Goal: Transaction & Acquisition: Purchase product/service

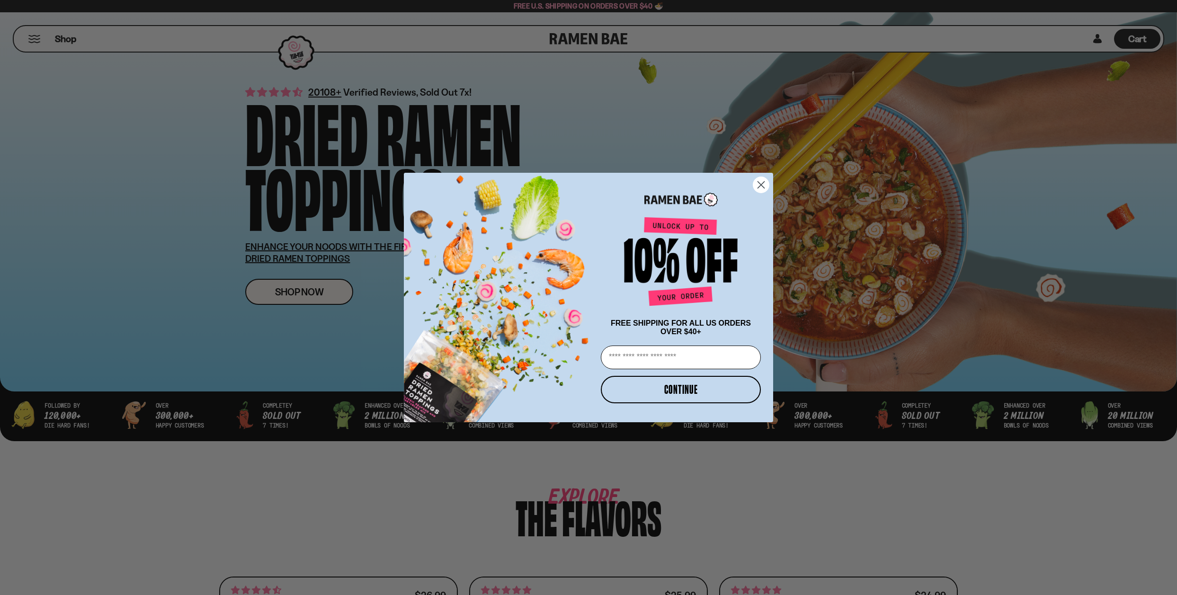
click at [759, 186] on circle "Close dialog" at bounding box center [761, 185] width 16 height 16
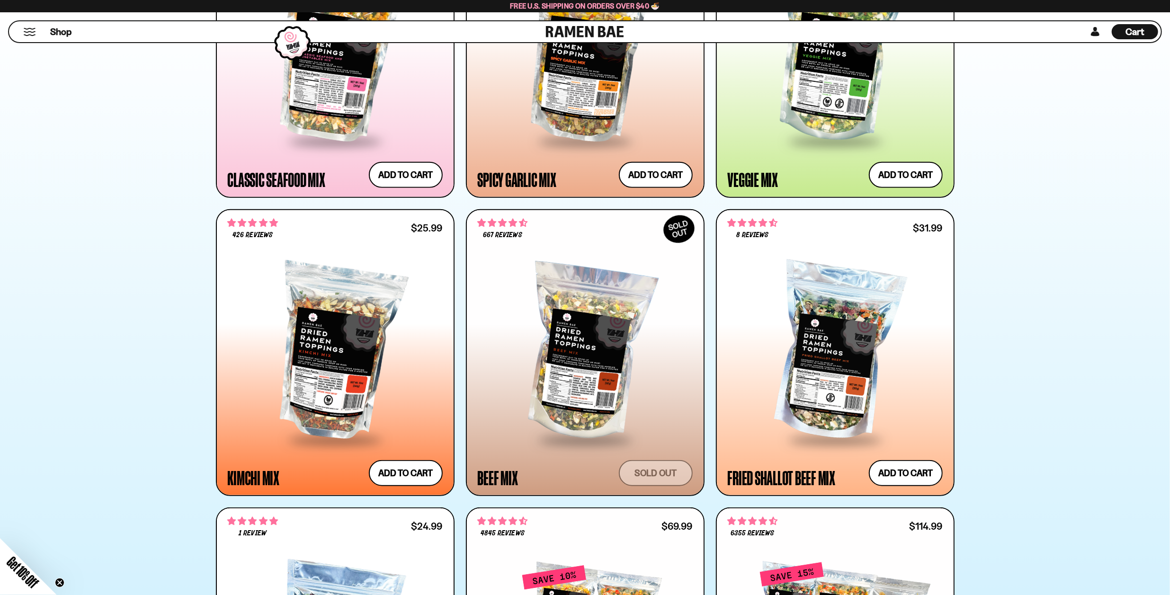
scroll to position [663, 0]
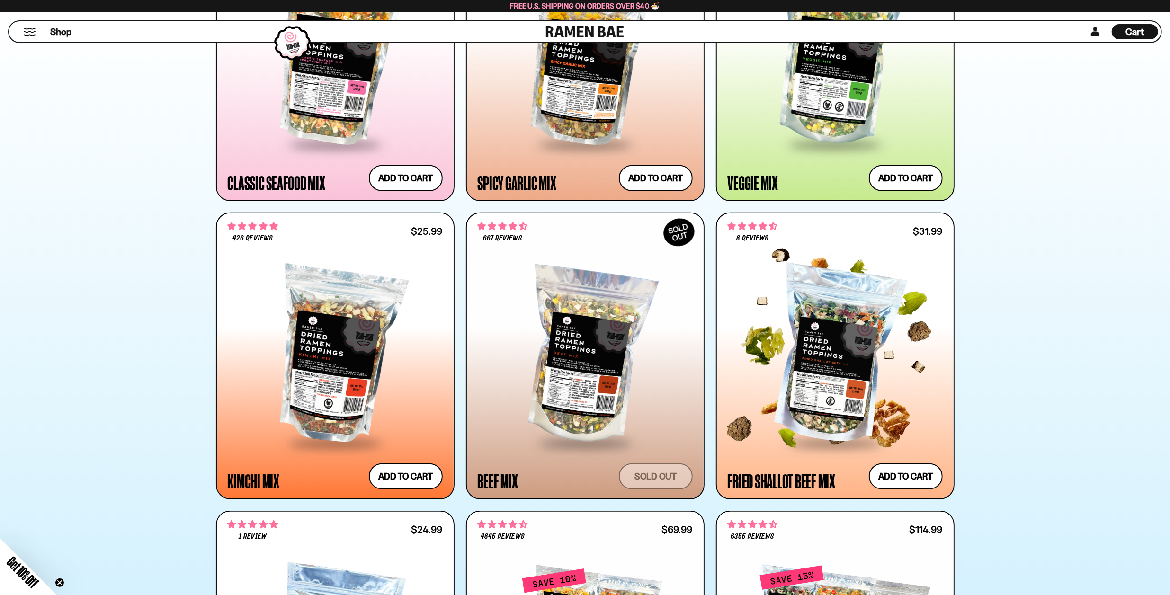
click at [805, 395] on div at bounding box center [835, 356] width 215 height 172
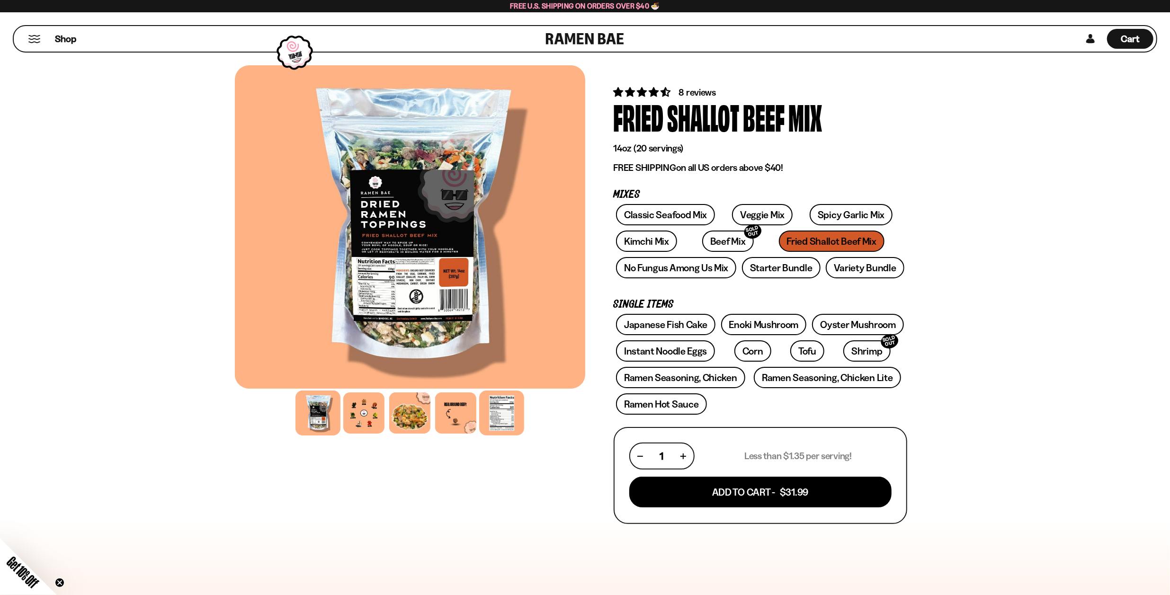
click at [501, 415] on div at bounding box center [501, 413] width 45 height 45
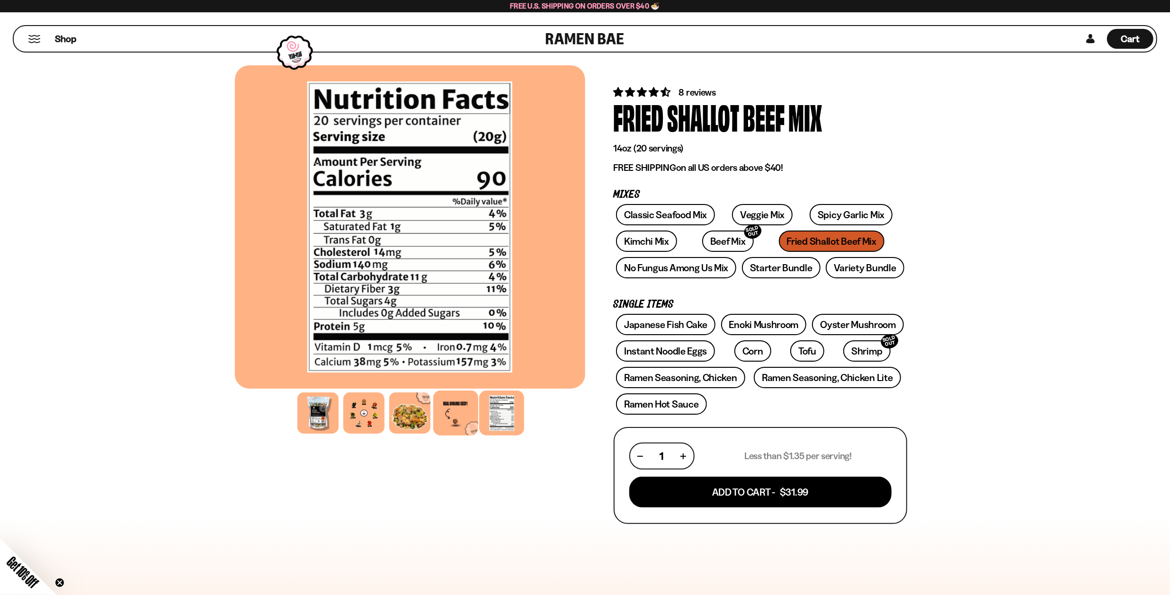
click at [462, 414] on div at bounding box center [455, 413] width 45 height 45
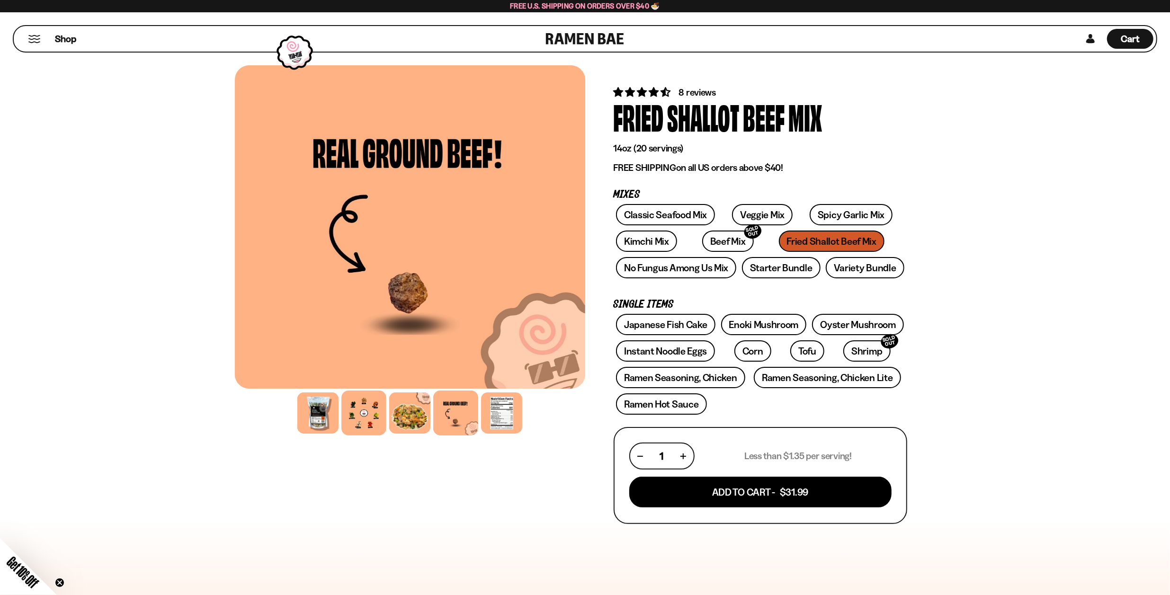
click at [383, 412] on div at bounding box center [363, 413] width 45 height 45
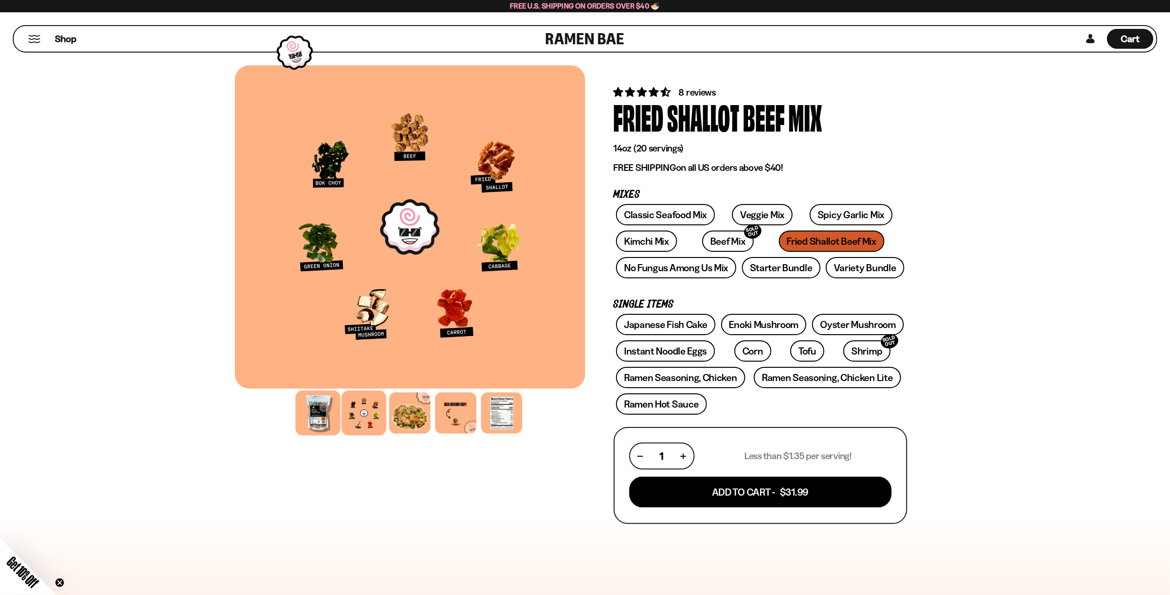
click at [326, 411] on div at bounding box center [317, 413] width 45 height 45
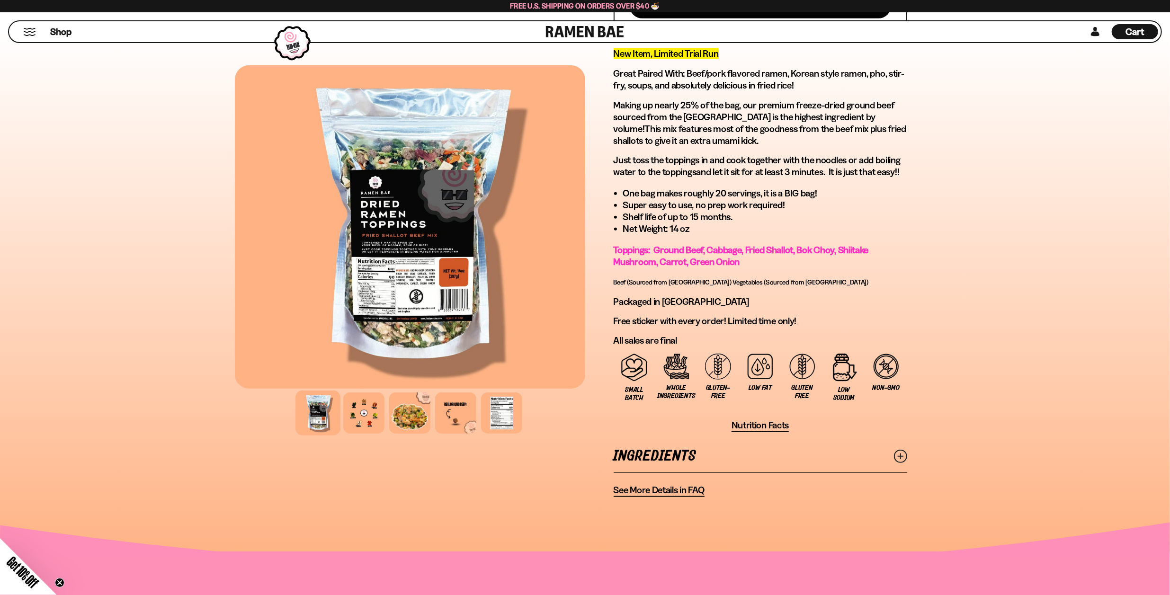
scroll to position [521, 0]
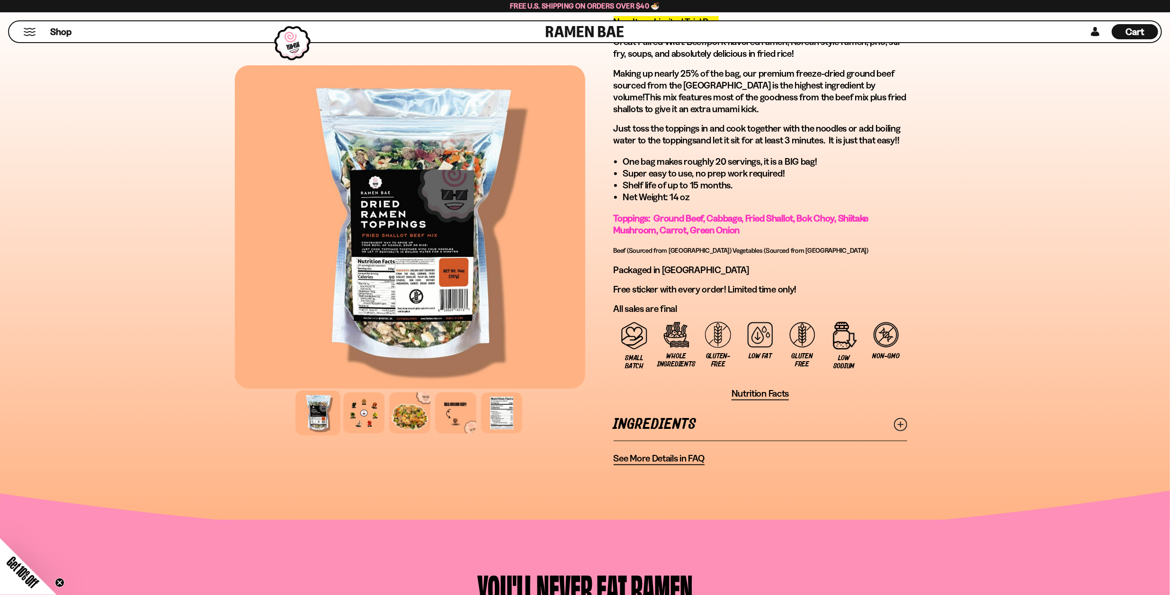
click at [904, 427] on icon at bounding box center [900, 424] width 13 height 13
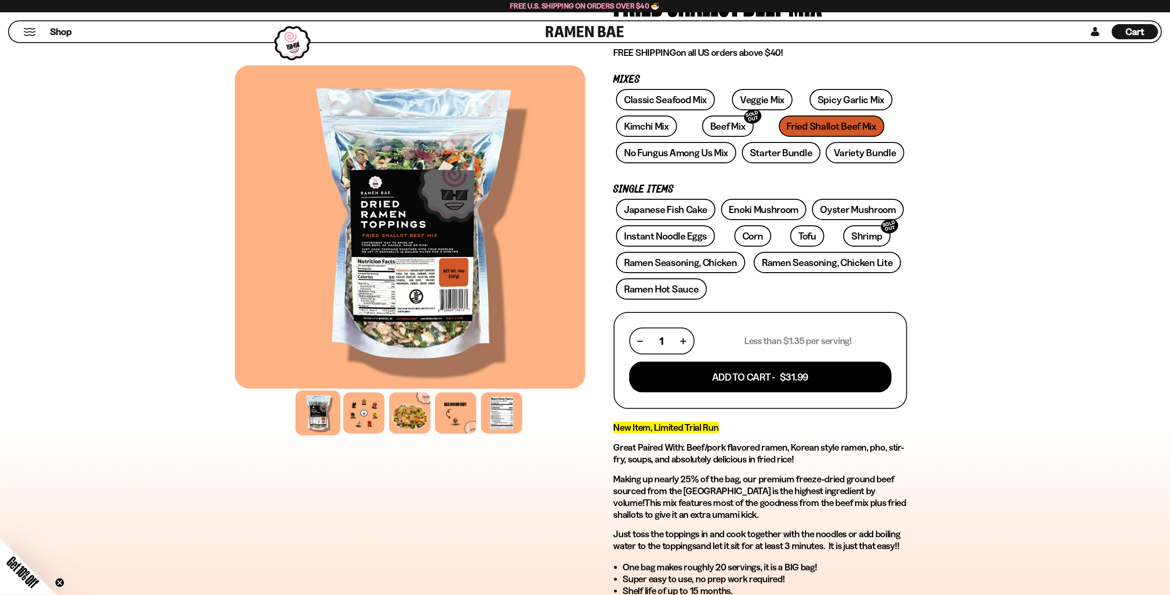
scroll to position [110, 0]
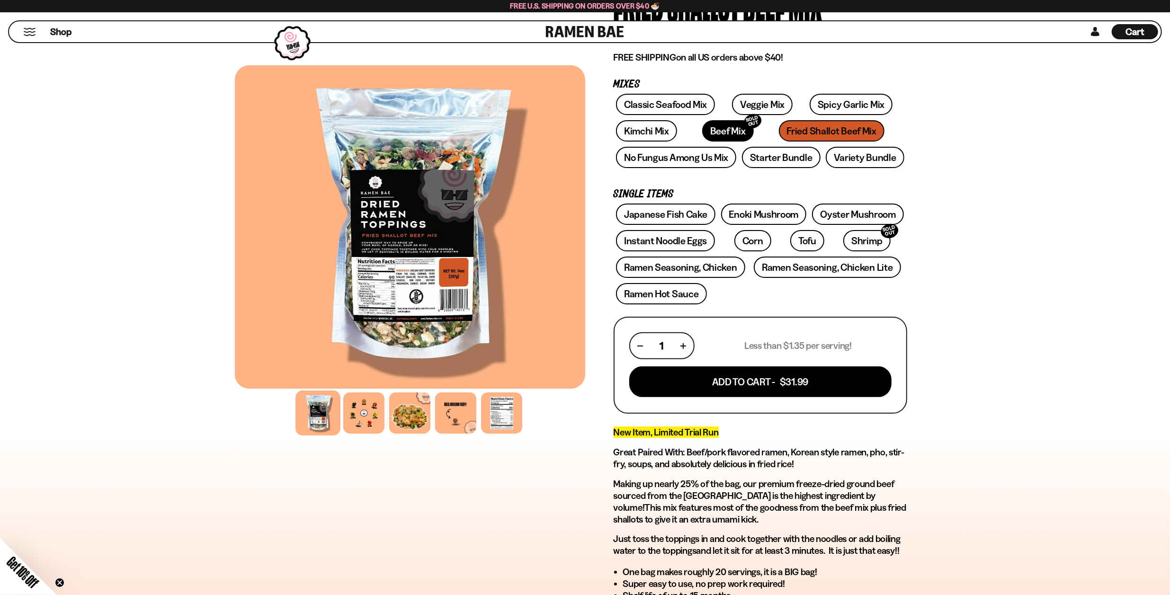
click at [705, 132] on link "Beef Mix SOLD OUT" at bounding box center [728, 130] width 52 height 21
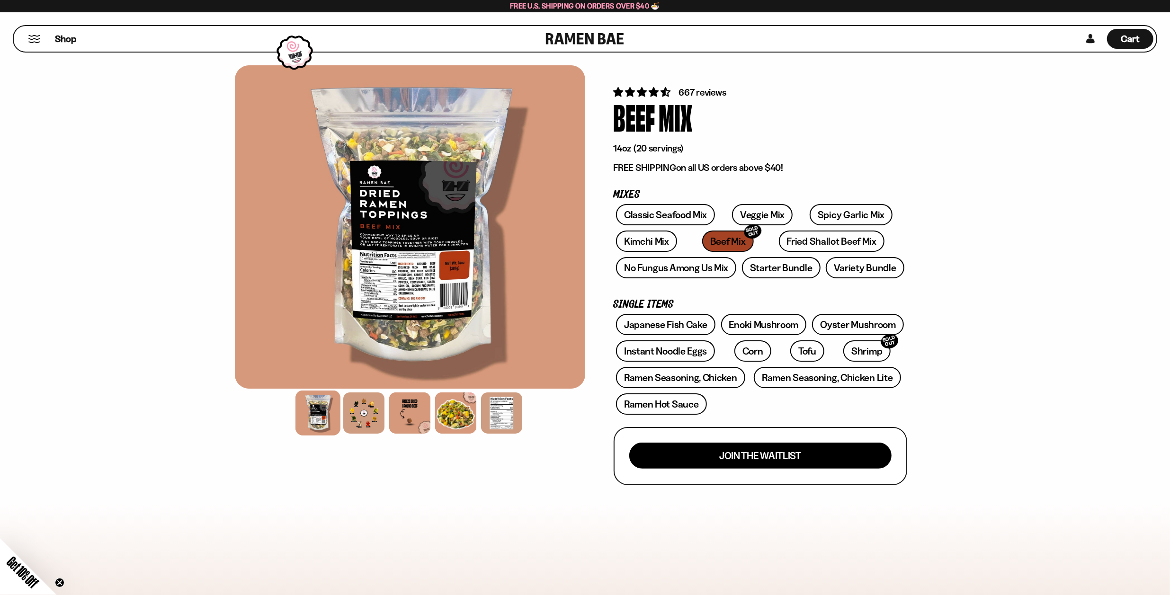
click at [412, 289] on div at bounding box center [410, 226] width 350 height 323
click at [708, 270] on link "No Fungus Among Us Mix" at bounding box center [676, 267] width 120 height 21
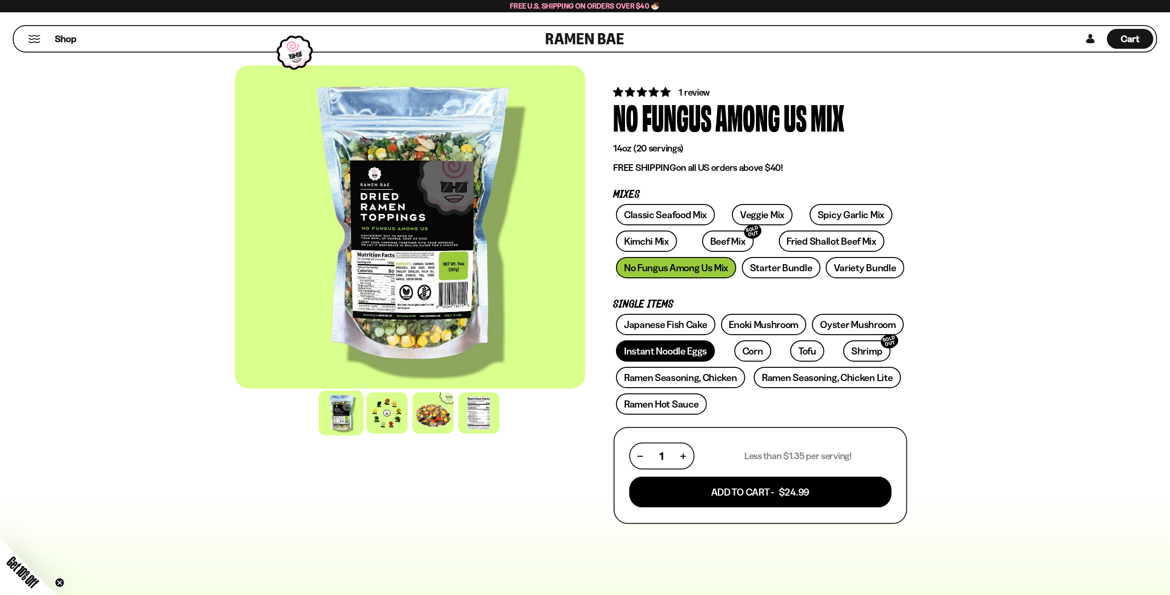
click at [654, 354] on link "Instant Noodle Eggs" at bounding box center [665, 350] width 99 height 21
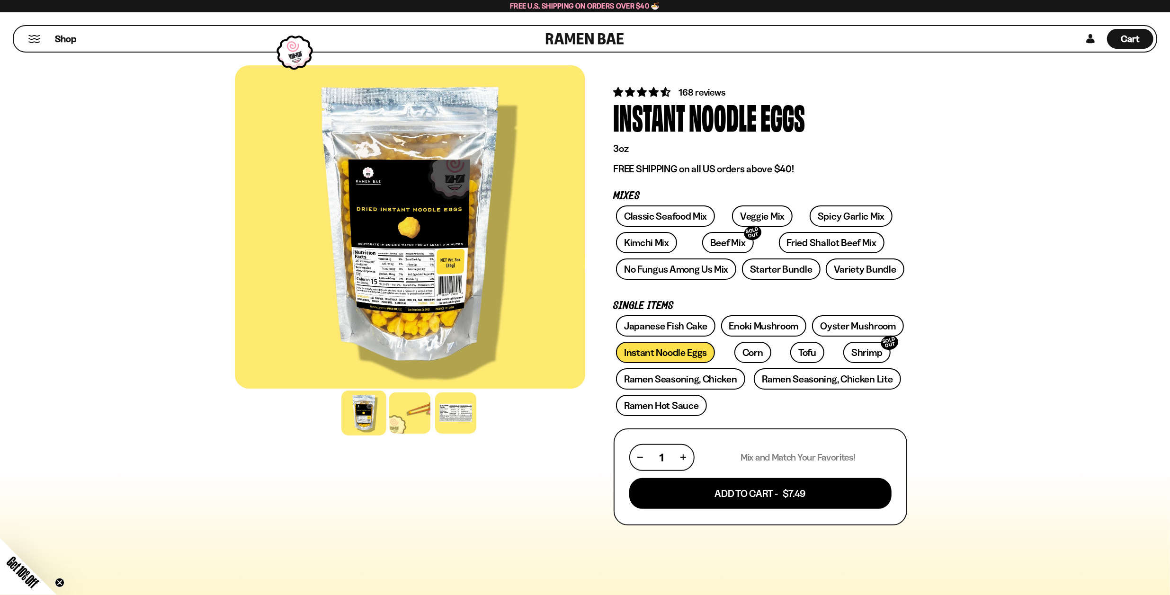
click at [415, 236] on div at bounding box center [410, 226] width 350 height 323
click at [422, 416] on div at bounding box center [409, 413] width 45 height 45
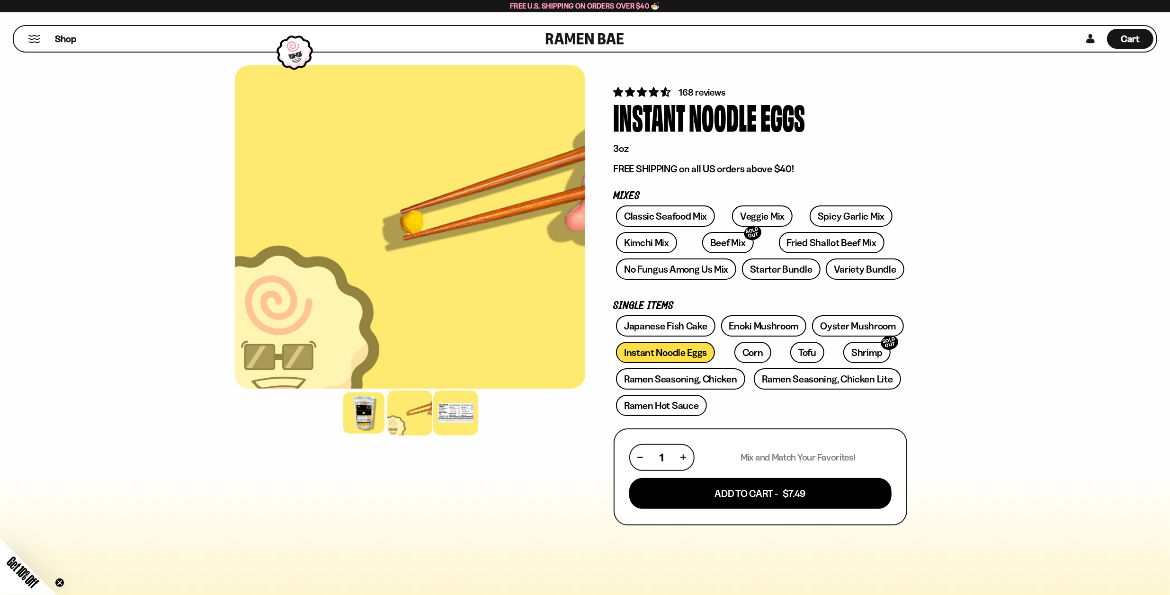
click at [473, 413] on div at bounding box center [455, 413] width 45 height 45
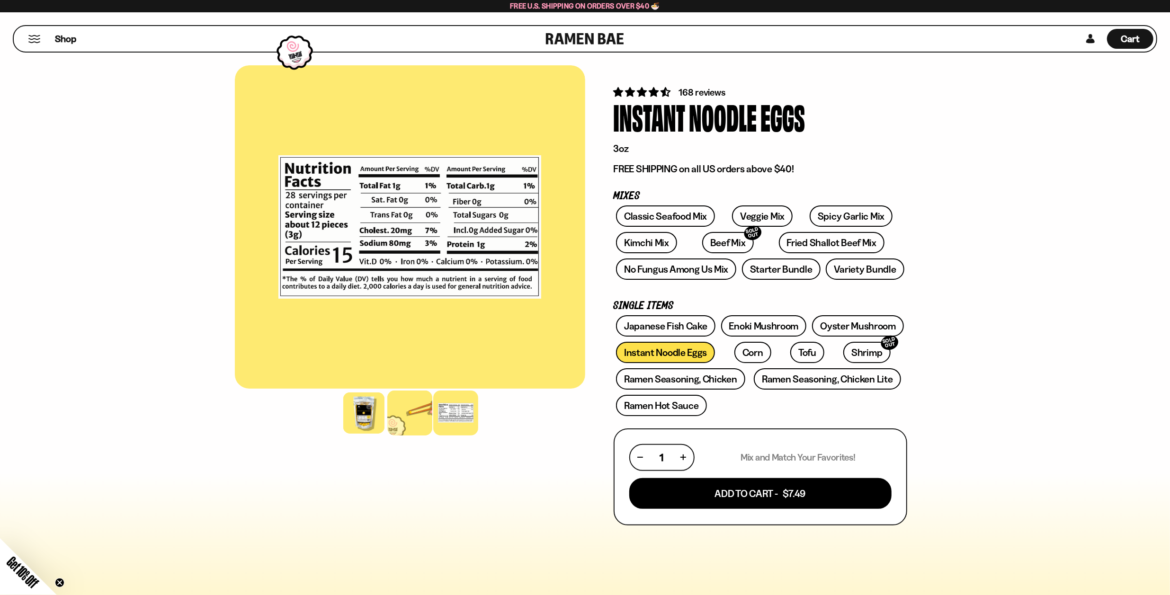
click at [389, 416] on div at bounding box center [409, 413] width 45 height 45
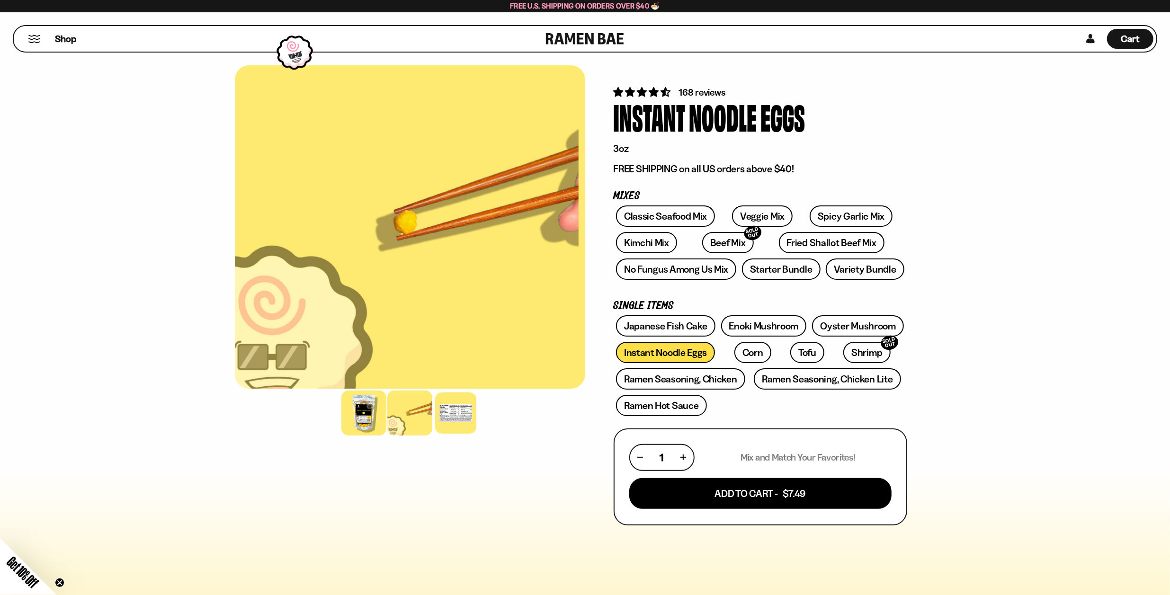
click at [360, 410] on div at bounding box center [363, 413] width 45 height 45
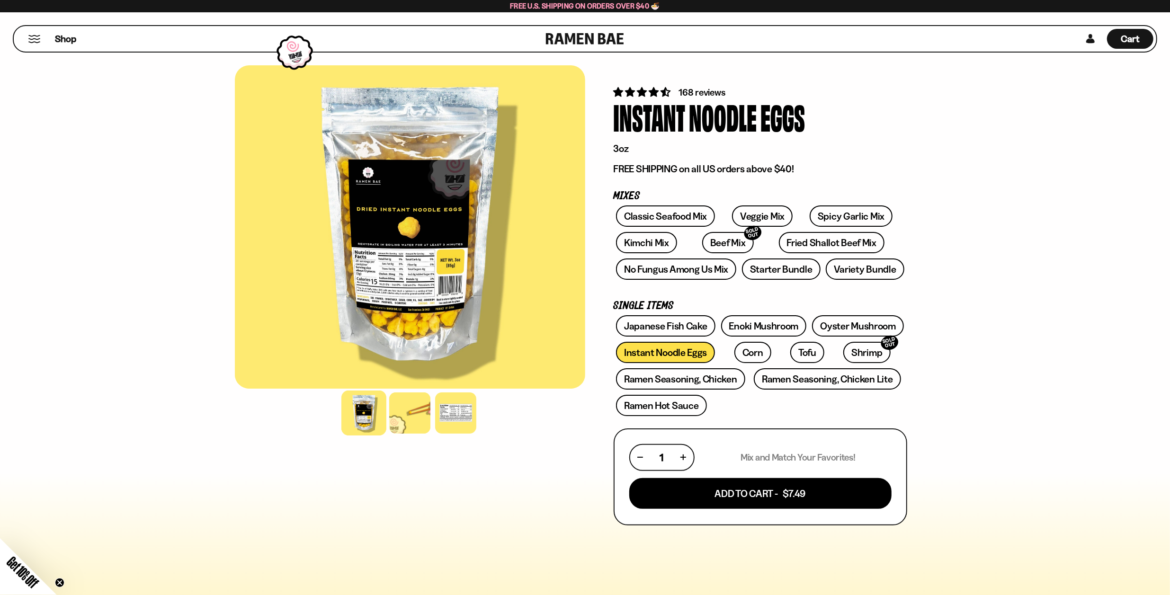
click at [384, 256] on div at bounding box center [410, 226] width 350 height 323
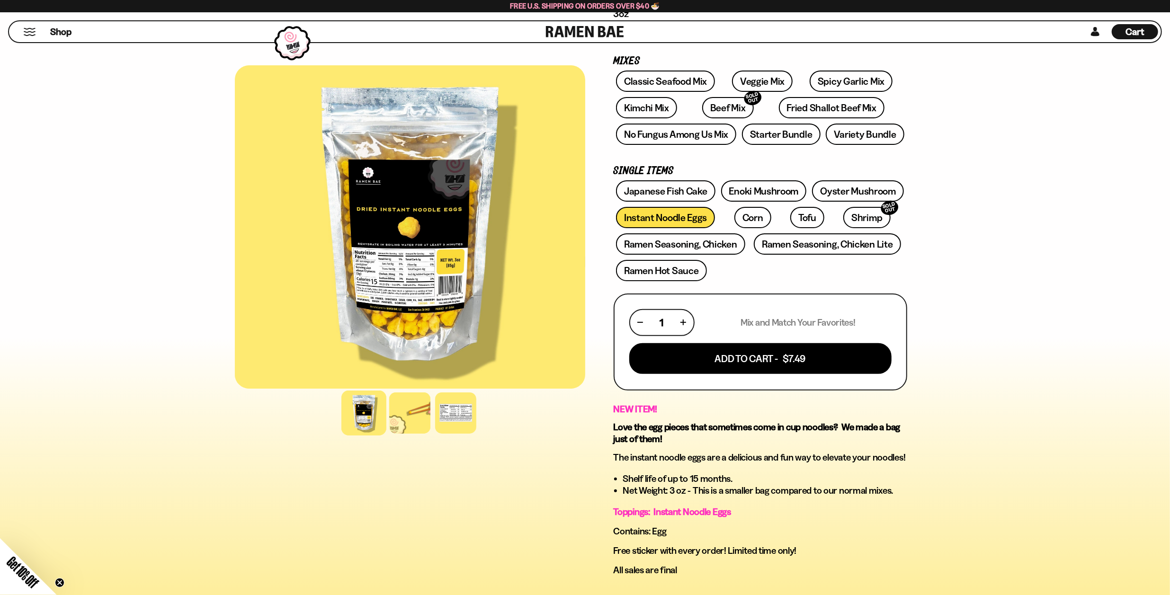
scroll to position [158, 0]
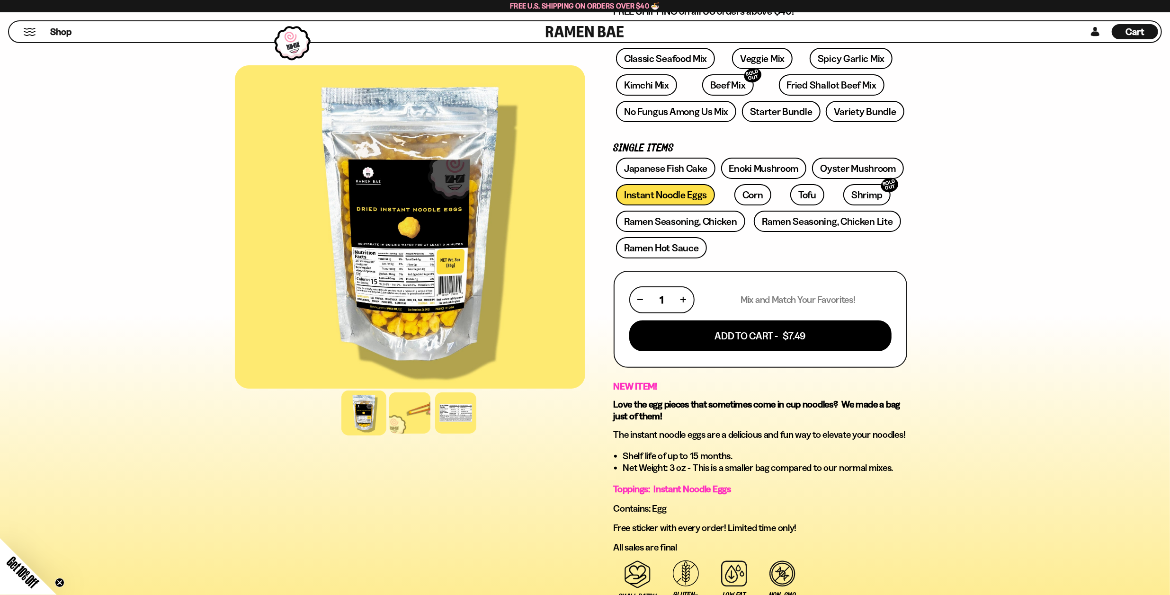
click at [432, 280] on div at bounding box center [410, 226] width 350 height 323
click at [686, 299] on div "1" at bounding box center [661, 299] width 65 height 27
click at [684, 299] on button "button" at bounding box center [683, 299] width 5 height 5
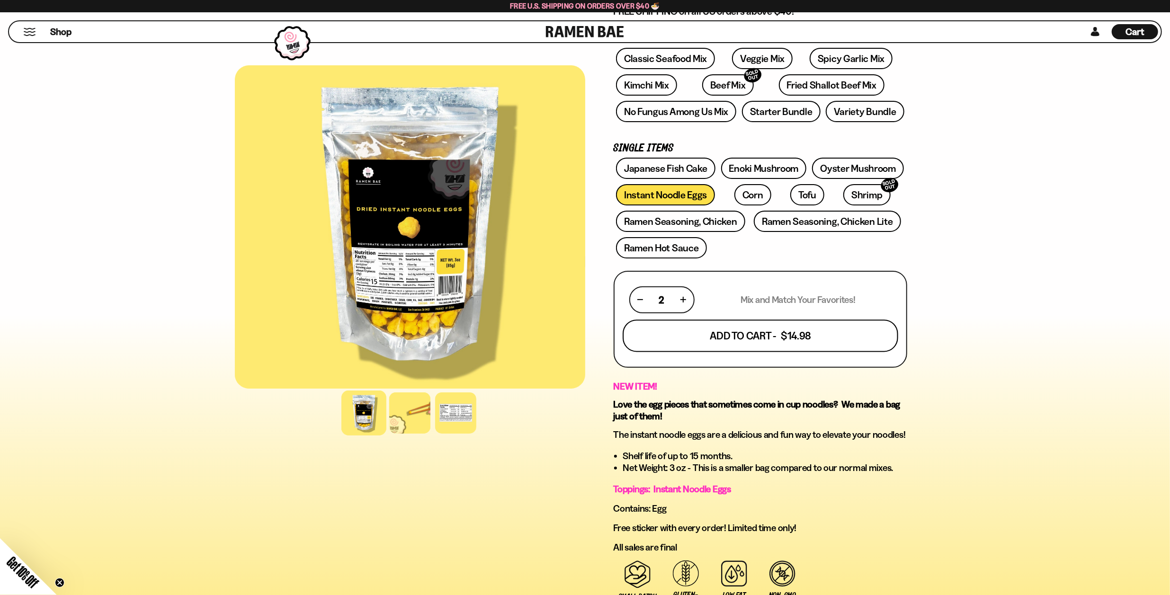
click at [725, 329] on button "Add To Cart - $14.98" at bounding box center [760, 336] width 276 height 32
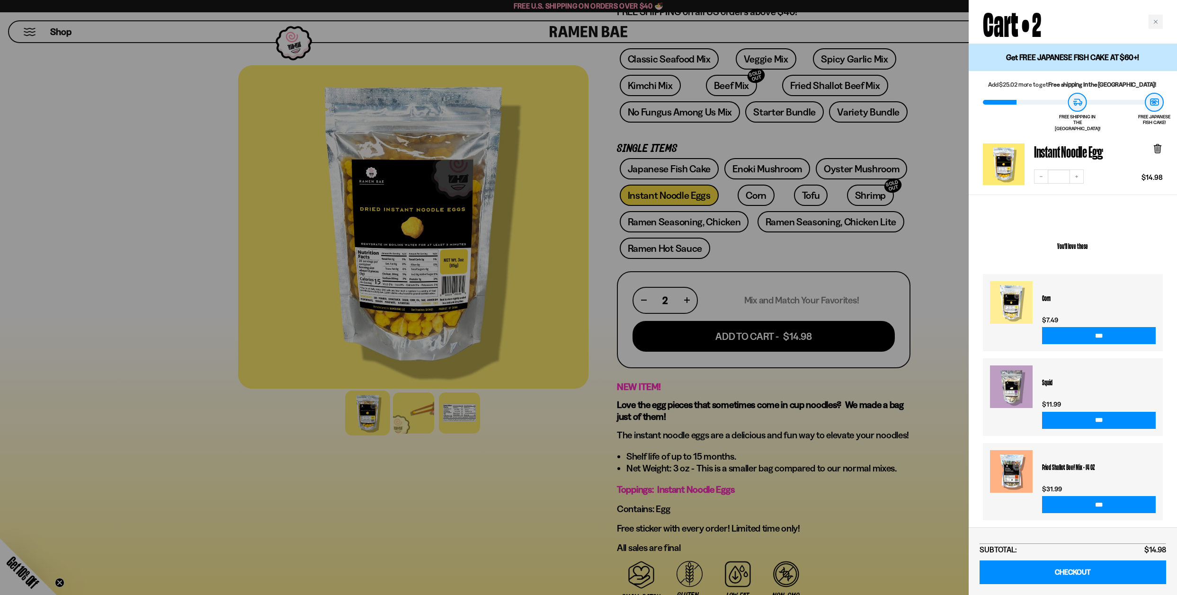
click at [497, 522] on div at bounding box center [588, 297] width 1177 height 595
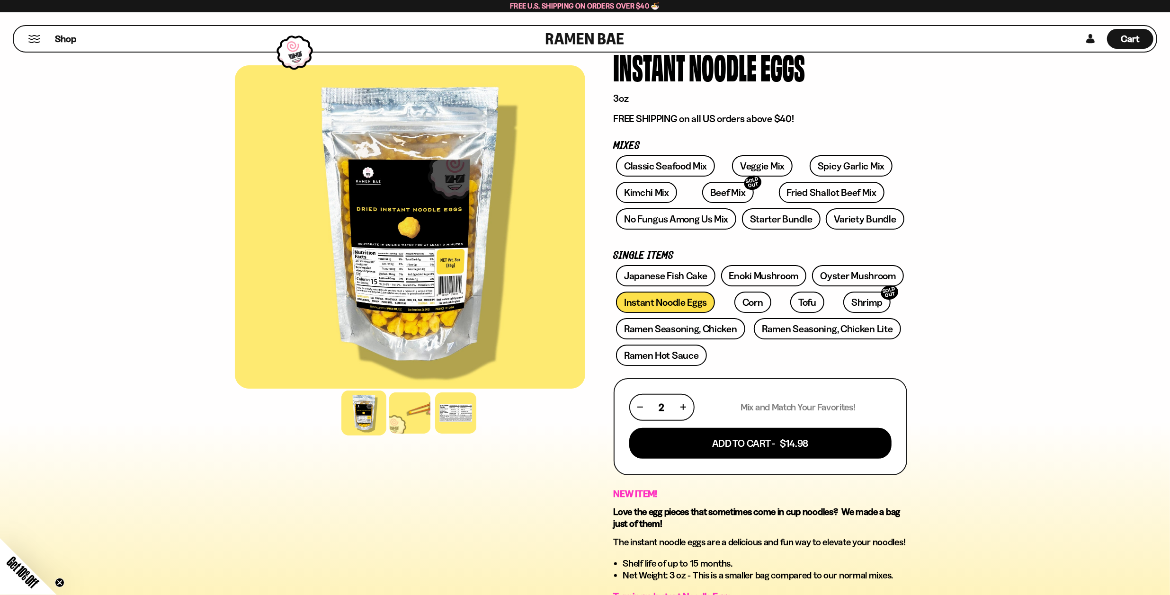
scroll to position [47, 0]
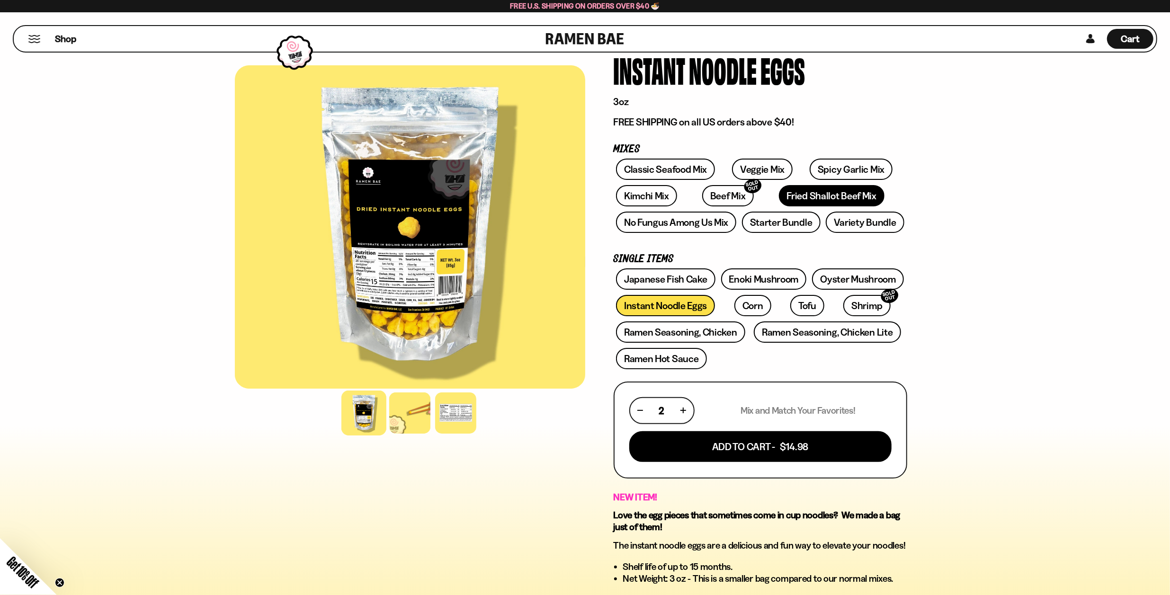
click at [779, 194] on link "Fried Shallot Beef Mix" at bounding box center [832, 195] width 106 height 21
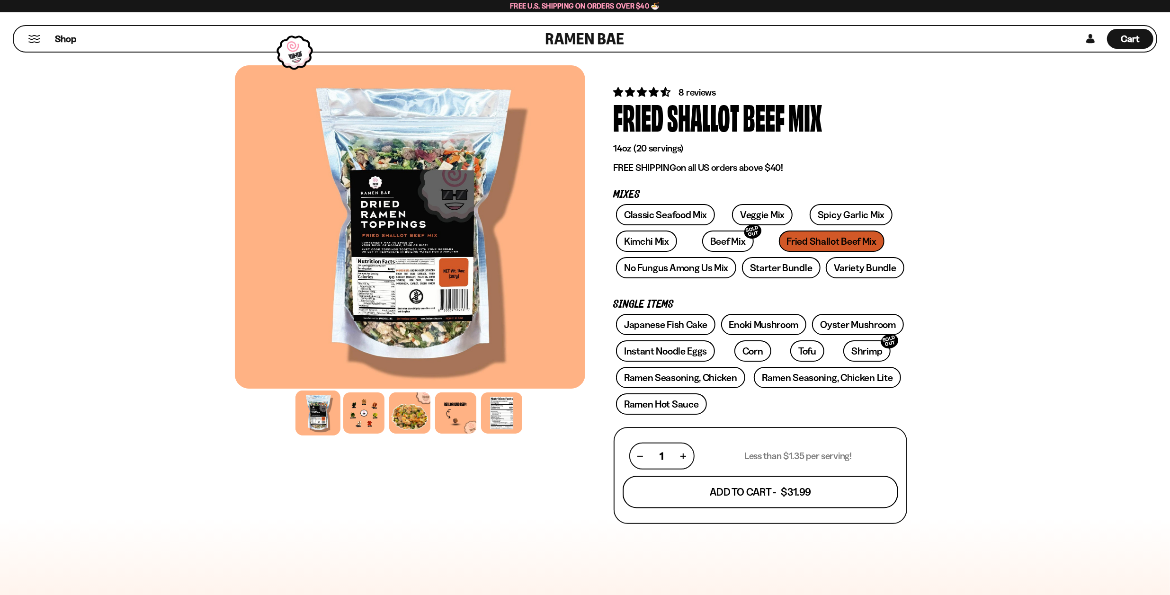
click at [745, 489] on button "Add To Cart - $31.99" at bounding box center [760, 492] width 276 height 32
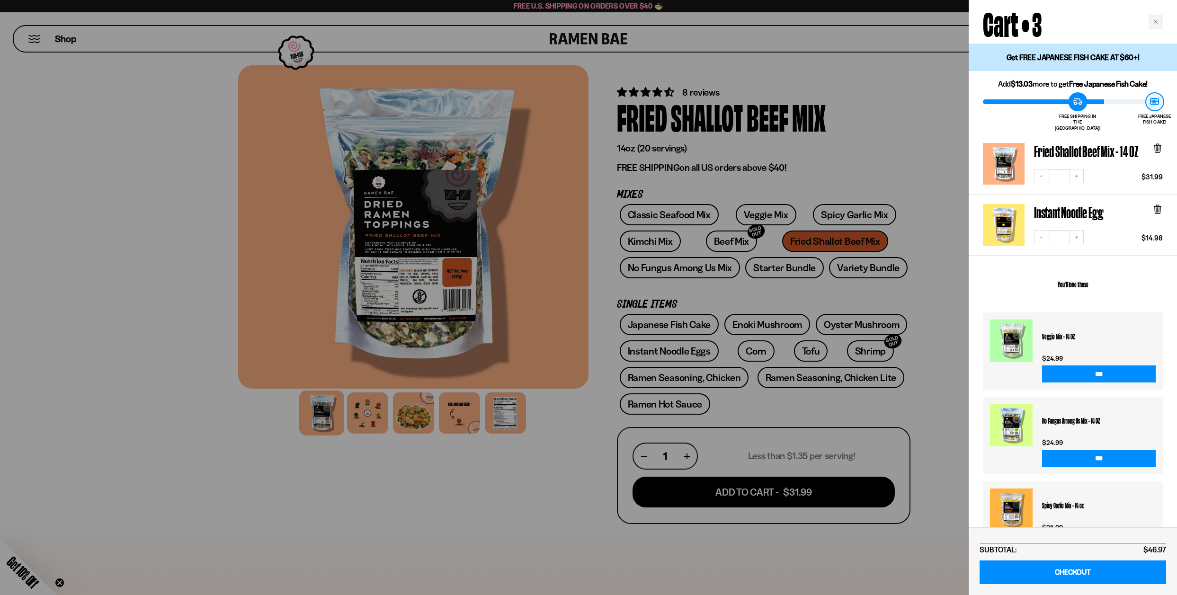
click at [909, 86] on div at bounding box center [588, 297] width 1177 height 595
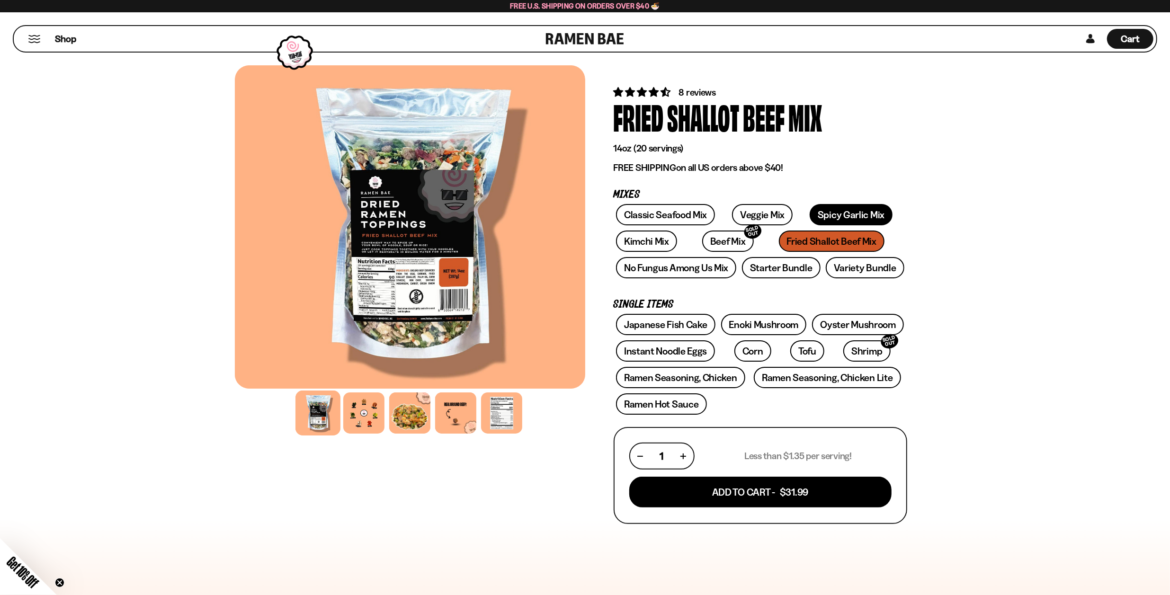
click at [809, 215] on link "Spicy Garlic Mix" at bounding box center [850, 214] width 83 height 21
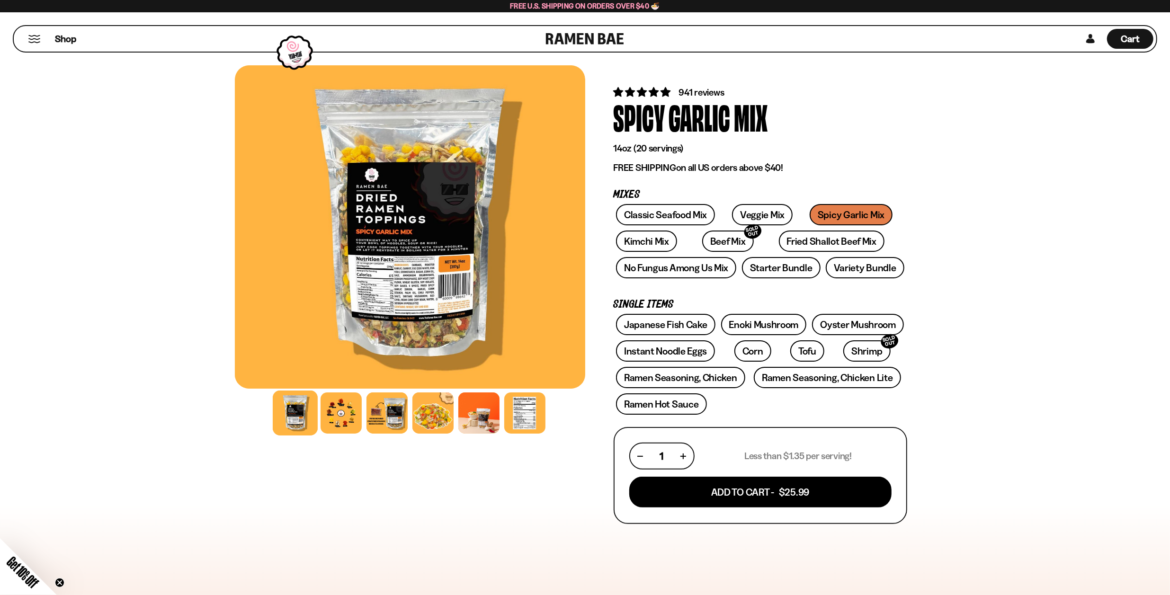
click at [407, 281] on div at bounding box center [410, 226] width 350 height 323
click at [407, 291] on div at bounding box center [410, 226] width 350 height 323
click at [393, 416] on div at bounding box center [386, 413] width 45 height 45
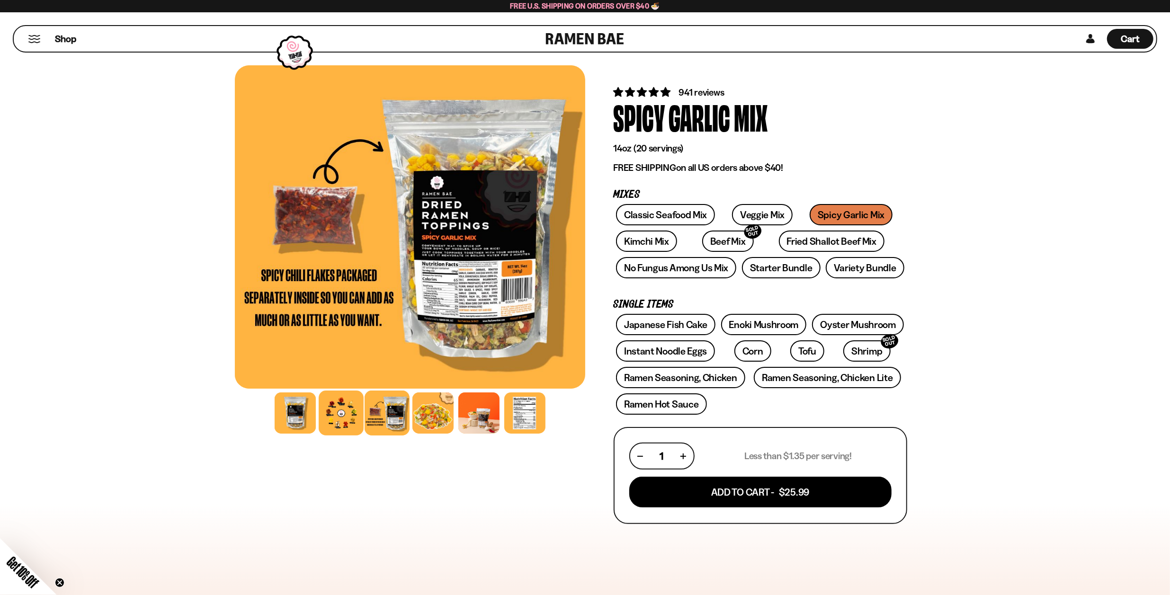
click at [350, 417] on div at bounding box center [341, 413] width 45 height 45
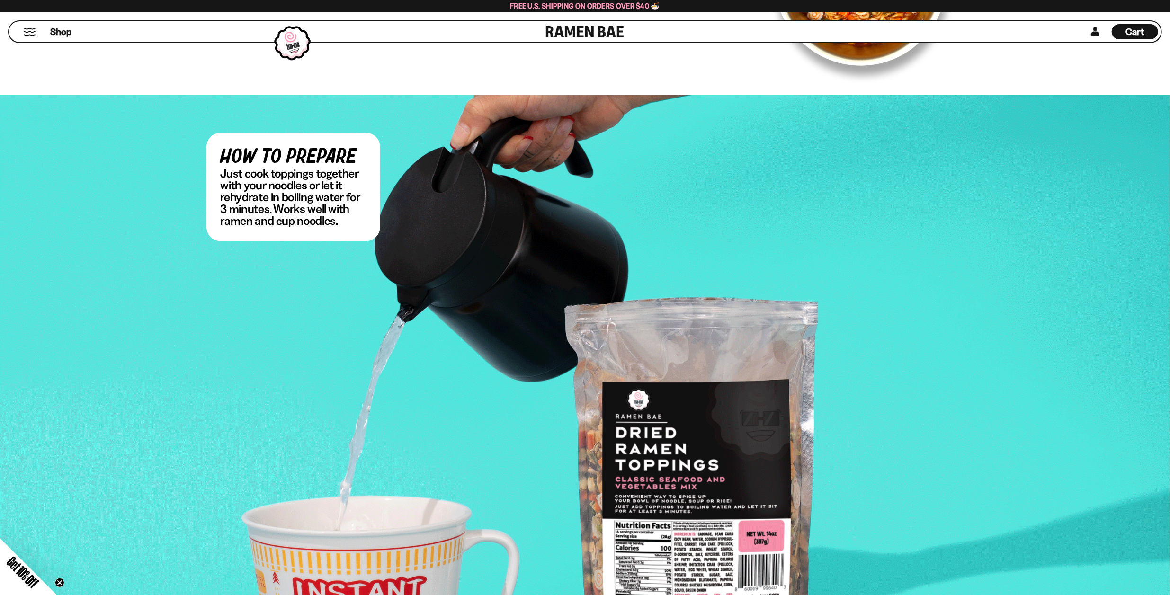
scroll to position [1688, 0]
